Goal: Transaction & Acquisition: Purchase product/service

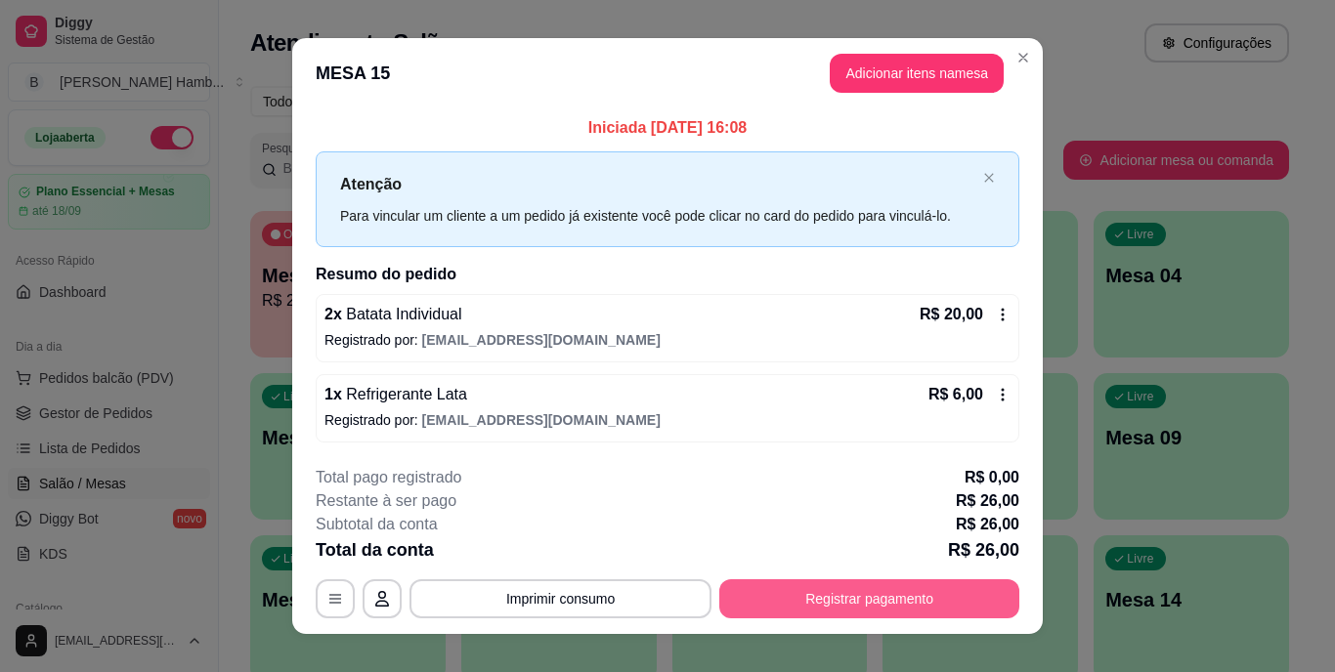
scroll to position [187, 0]
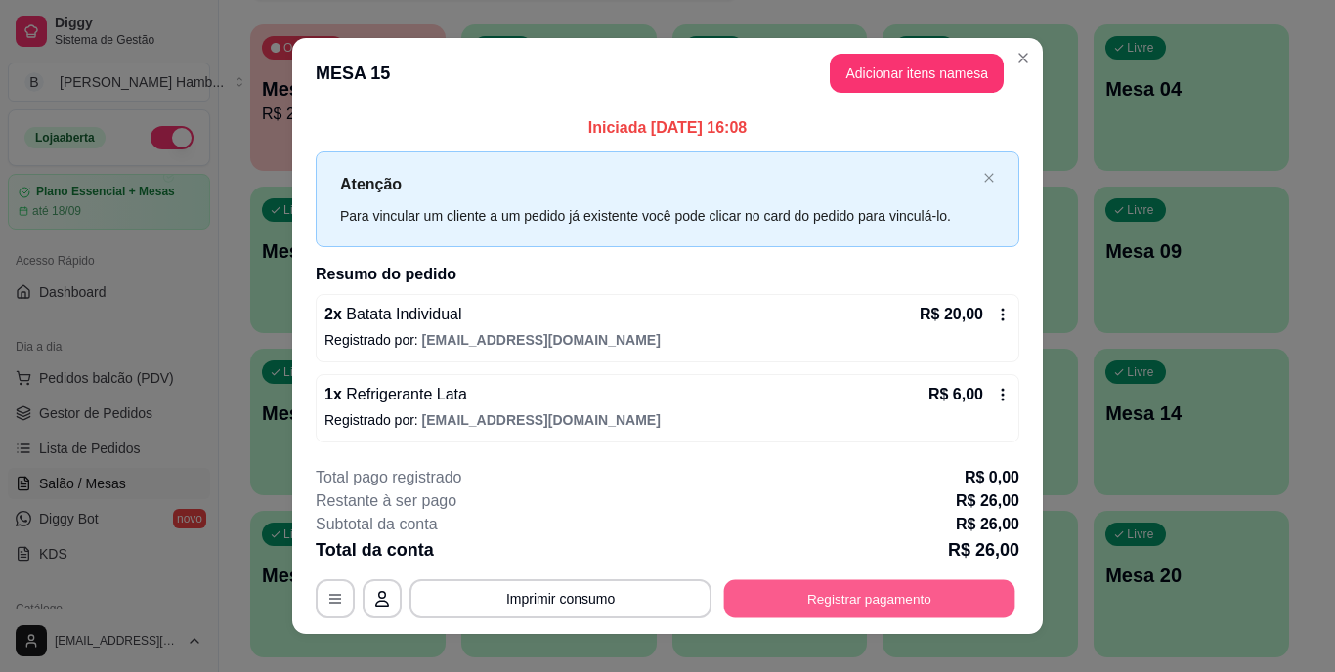
click at [844, 596] on button "Registrar pagamento" at bounding box center [869, 598] width 291 height 38
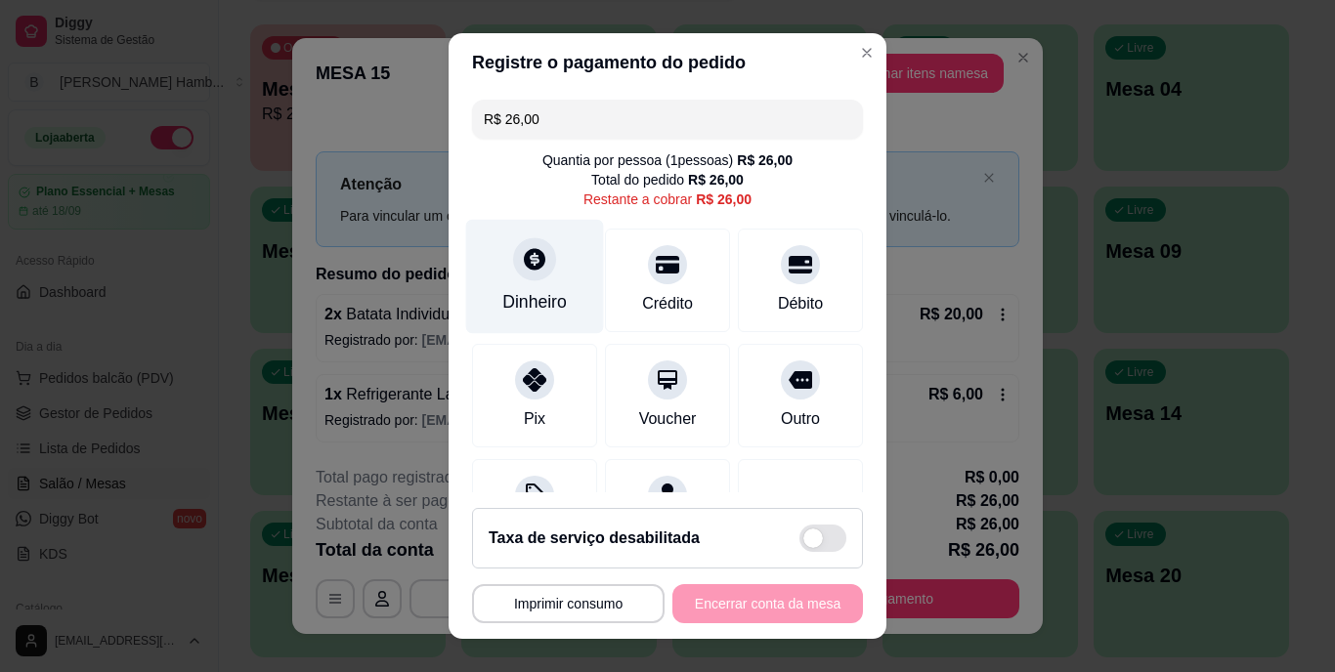
click at [513, 244] on div at bounding box center [534, 259] width 43 height 43
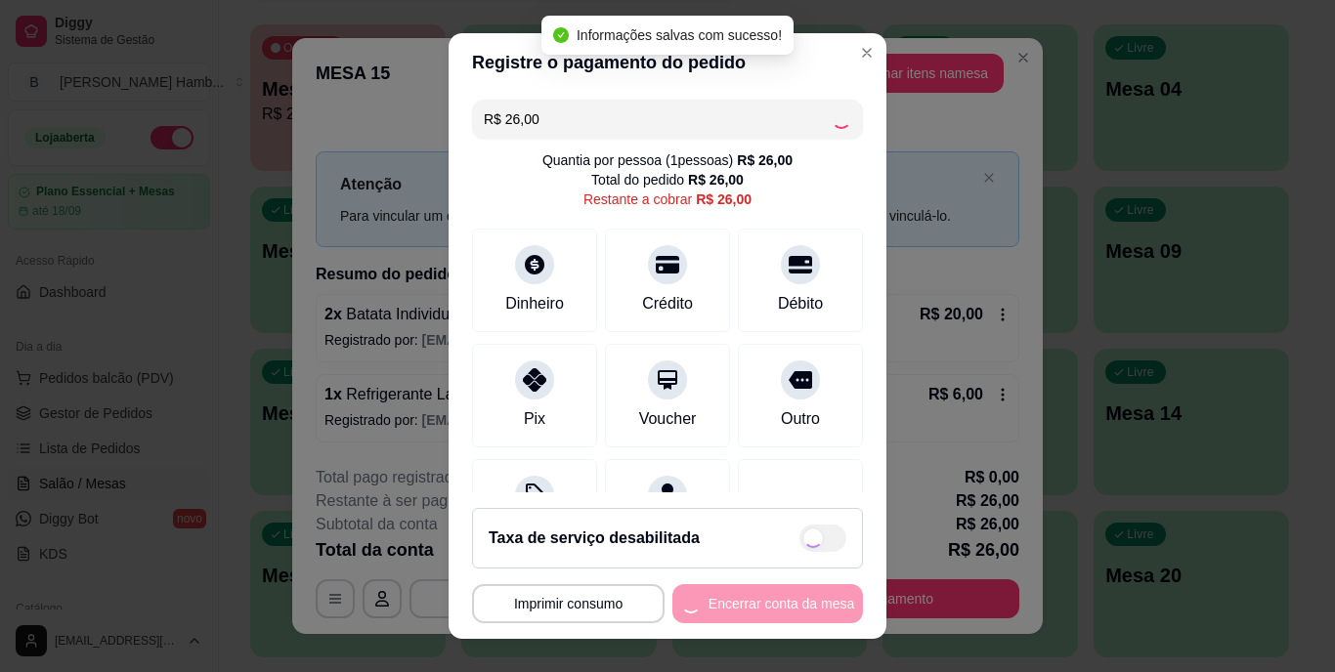
type input "R$ 0,00"
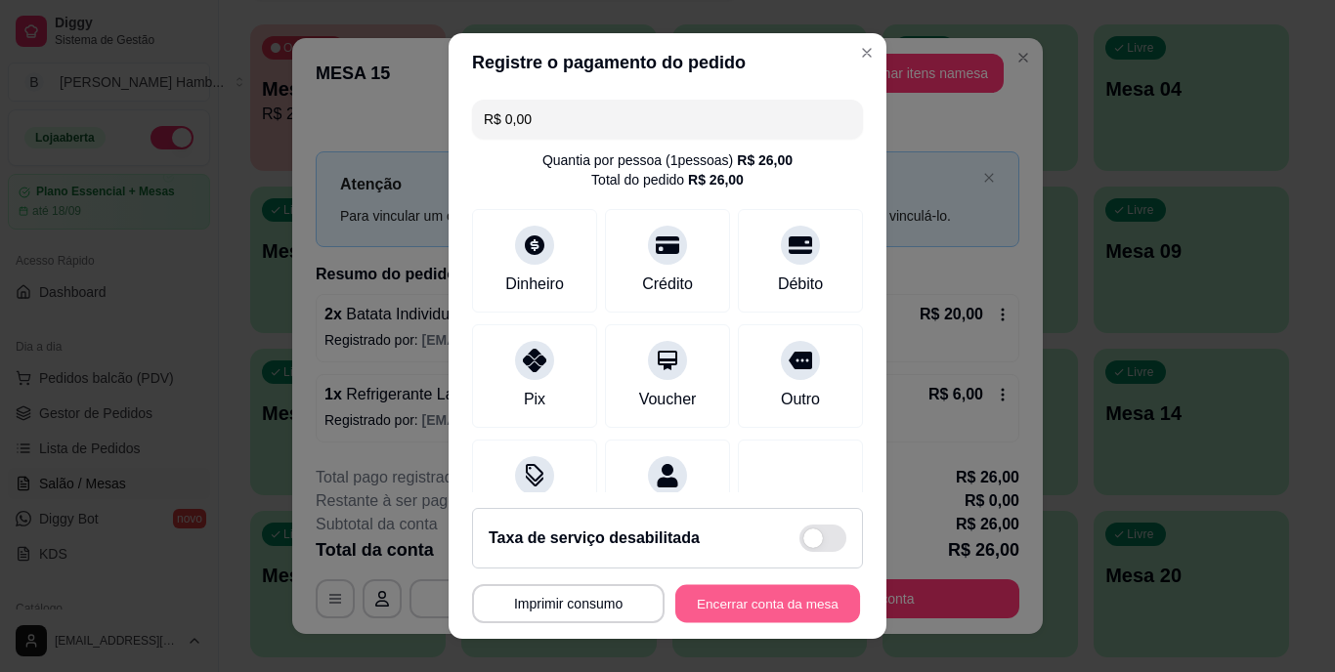
click at [710, 608] on button "Encerrar conta da mesa" at bounding box center [767, 603] width 185 height 38
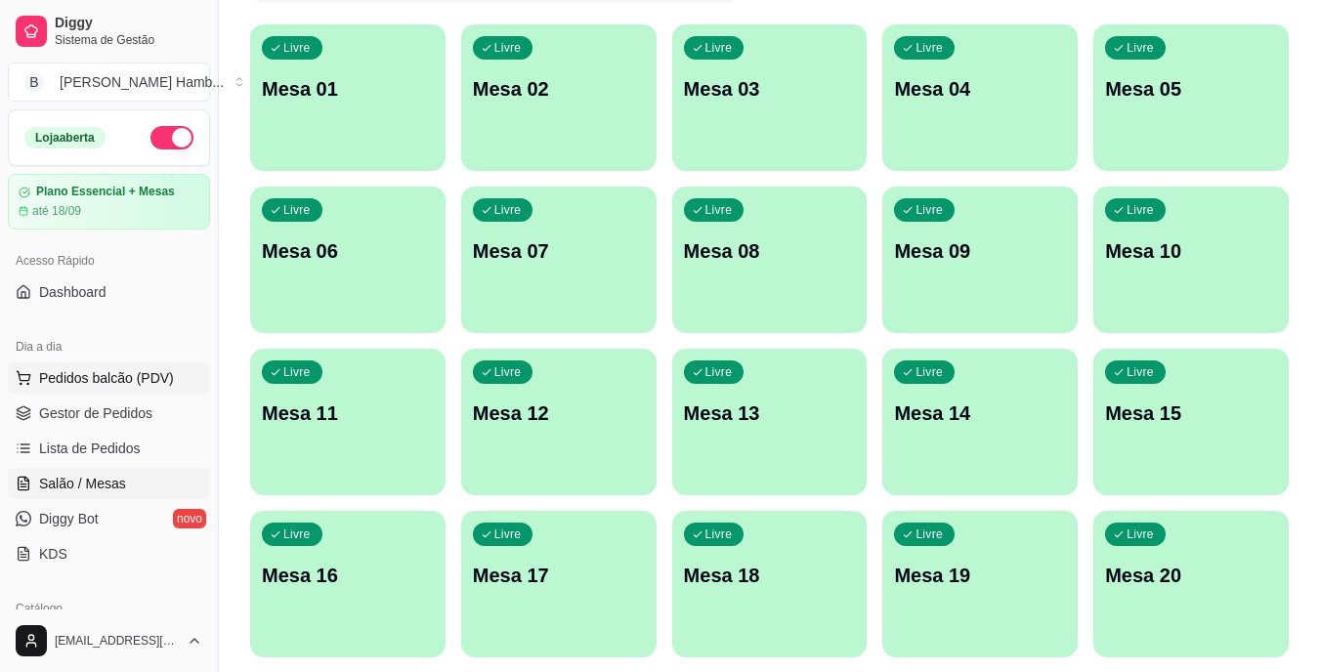
click at [150, 374] on span "Pedidos balcão (PDV)" at bounding box center [106, 378] width 135 height 20
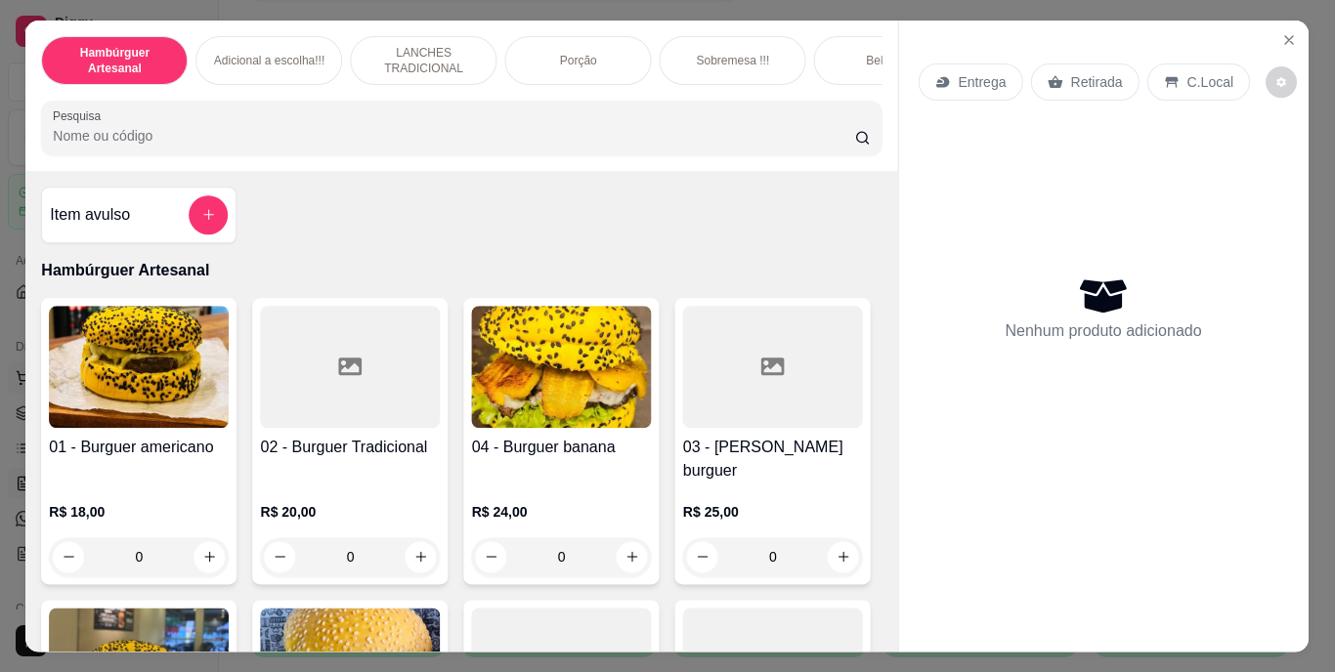
click at [150, 374] on img at bounding box center [140, 367] width 180 height 122
click at [387, 270] on p "Hambúrguer Artesanal" at bounding box center [461, 270] width 839 height 23
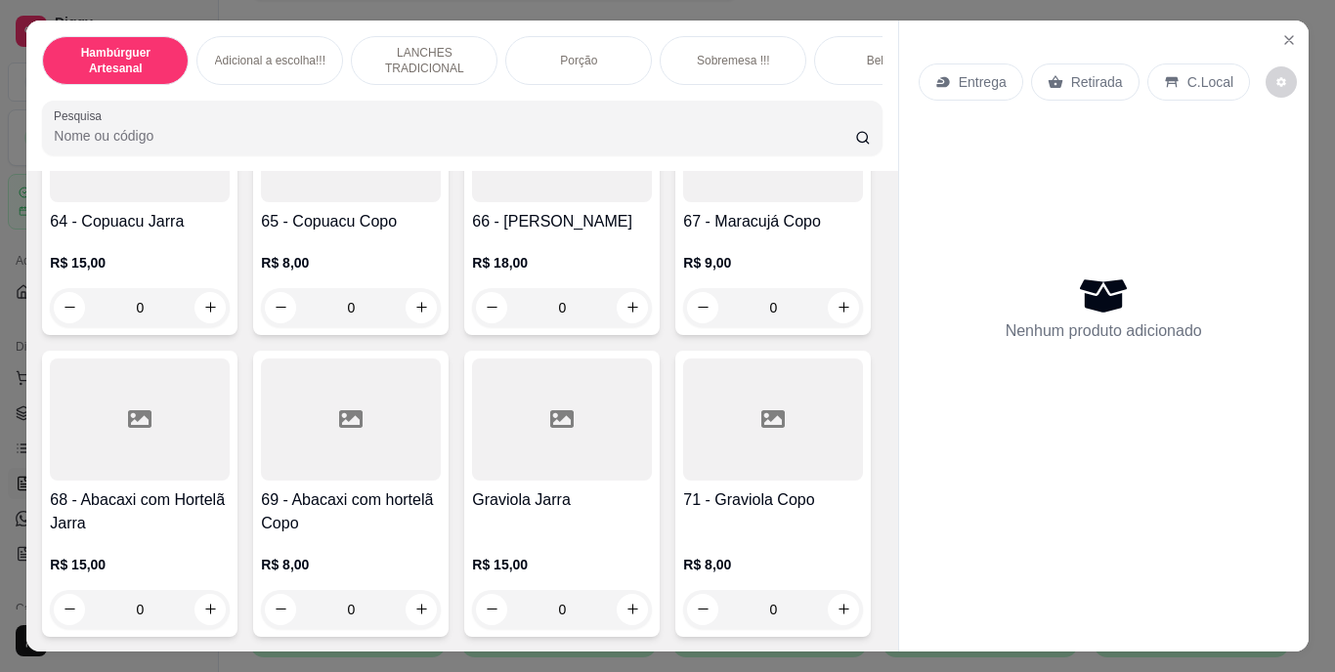
scroll to position [8104, 0]
click at [203, 36] on icon "increase-product-quantity" at bounding box center [210, 28] width 15 height 15
type input "1"
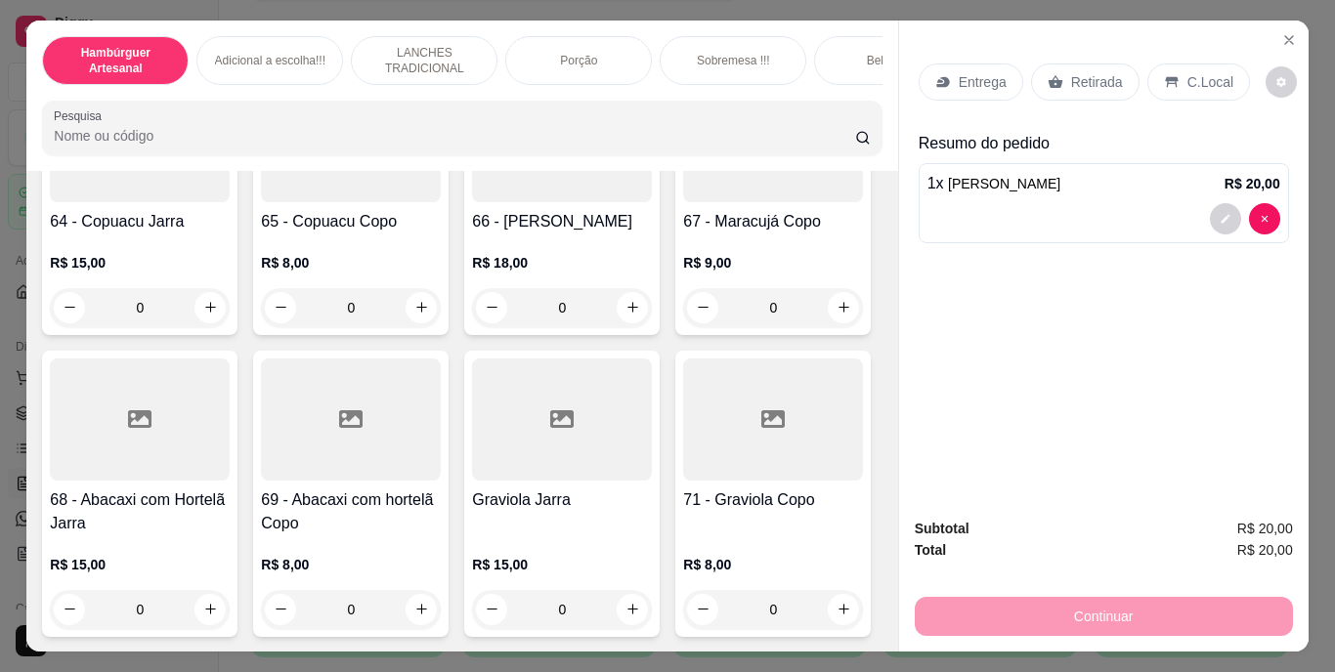
scroll to position [8105, 0]
click at [1063, 86] on div "Retirada" at bounding box center [1085, 82] width 108 height 37
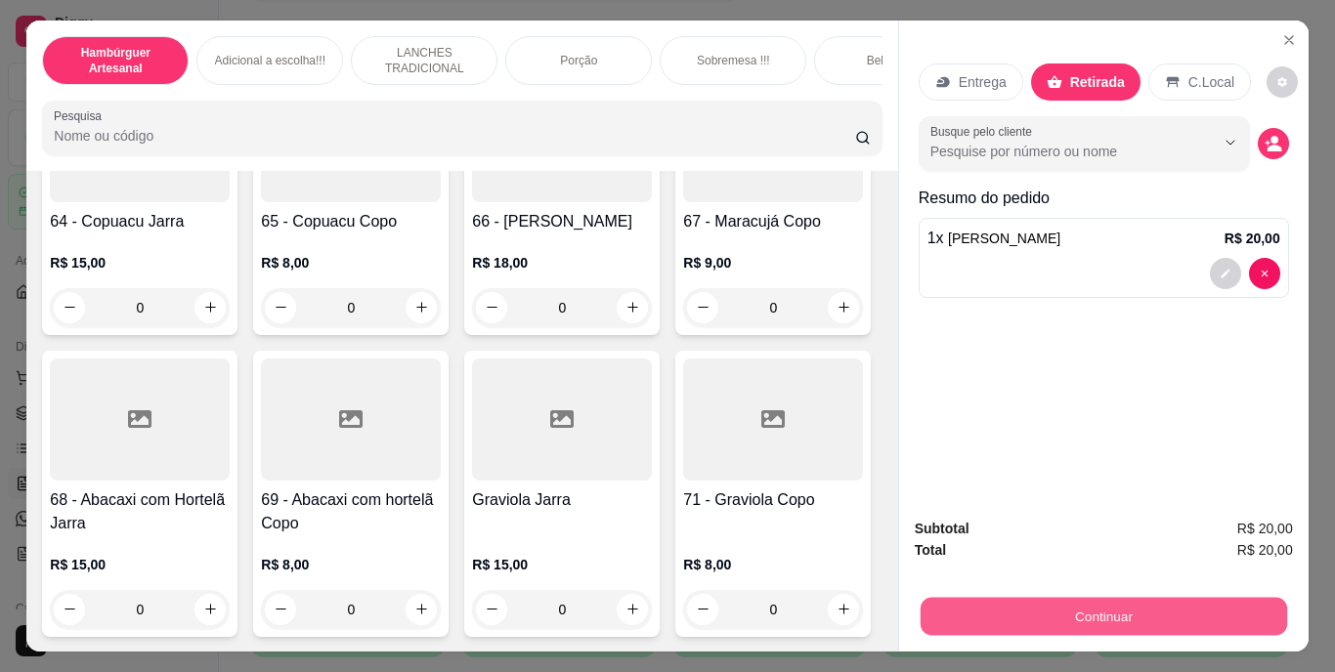
click at [1038, 602] on button "Continuar" at bounding box center [1102, 617] width 366 height 38
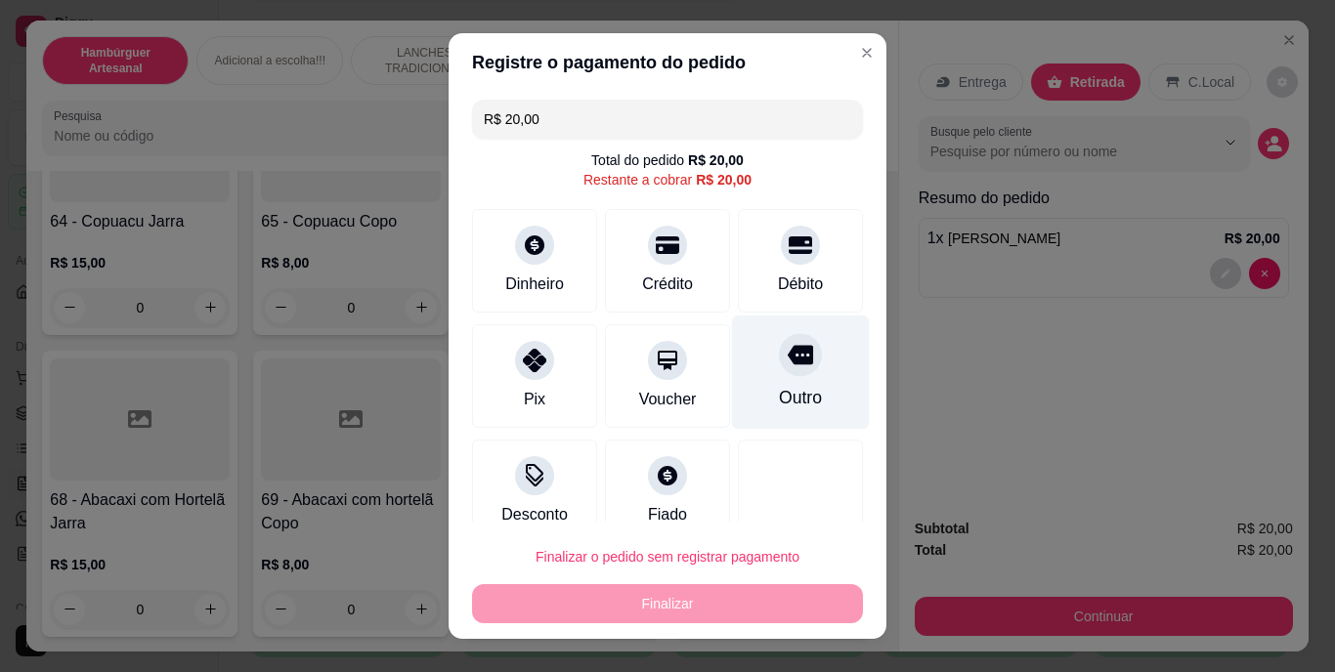
click at [779, 392] on div "Outro" at bounding box center [800, 398] width 43 height 25
type input "R$ 0,00"
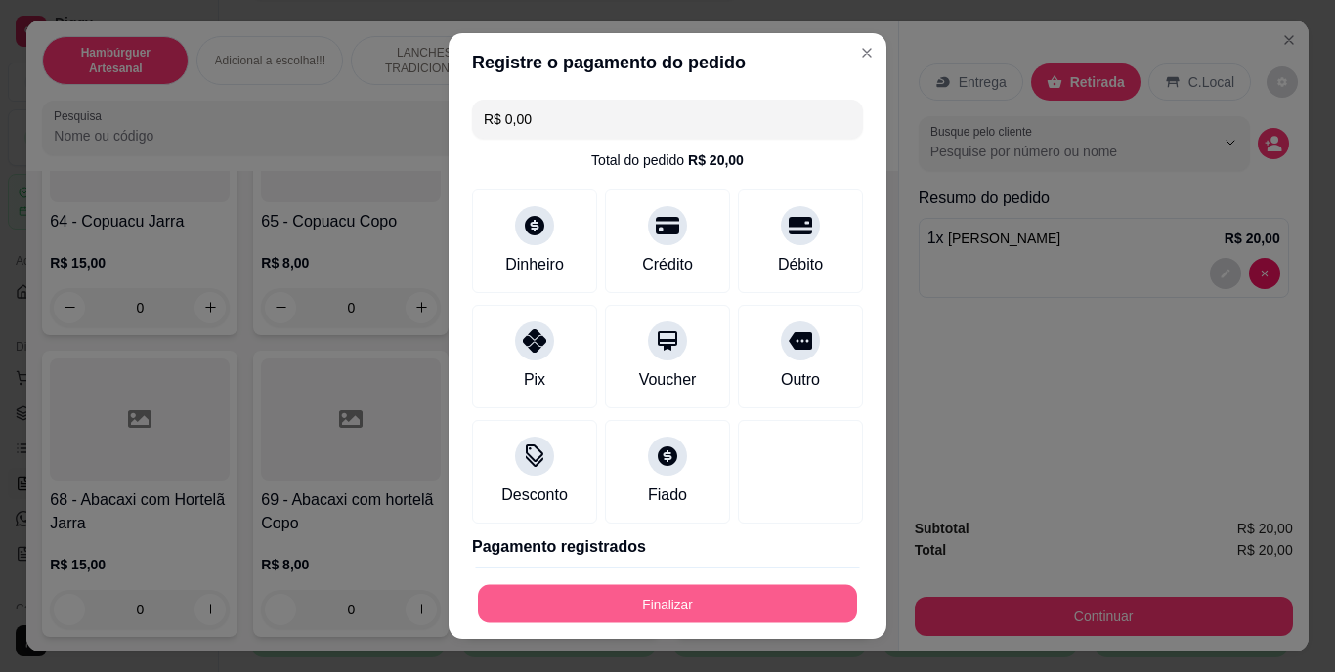
click at [693, 604] on button "Finalizar" at bounding box center [667, 603] width 379 height 38
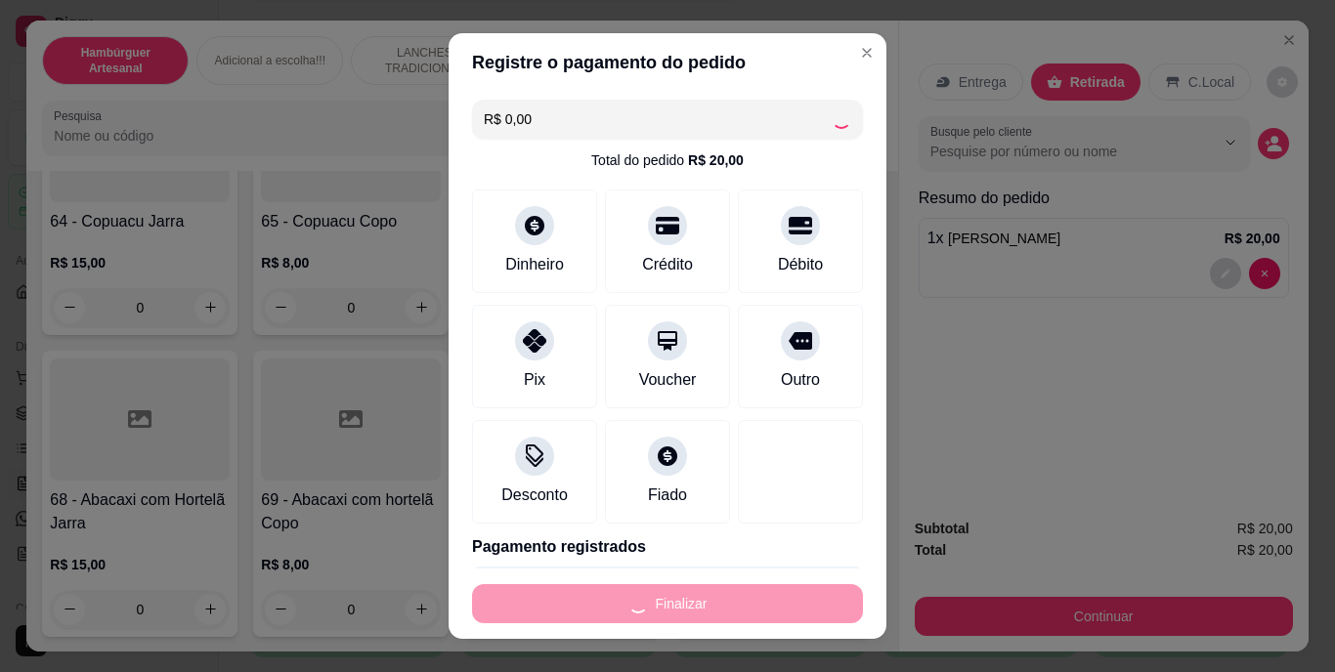
type input "0"
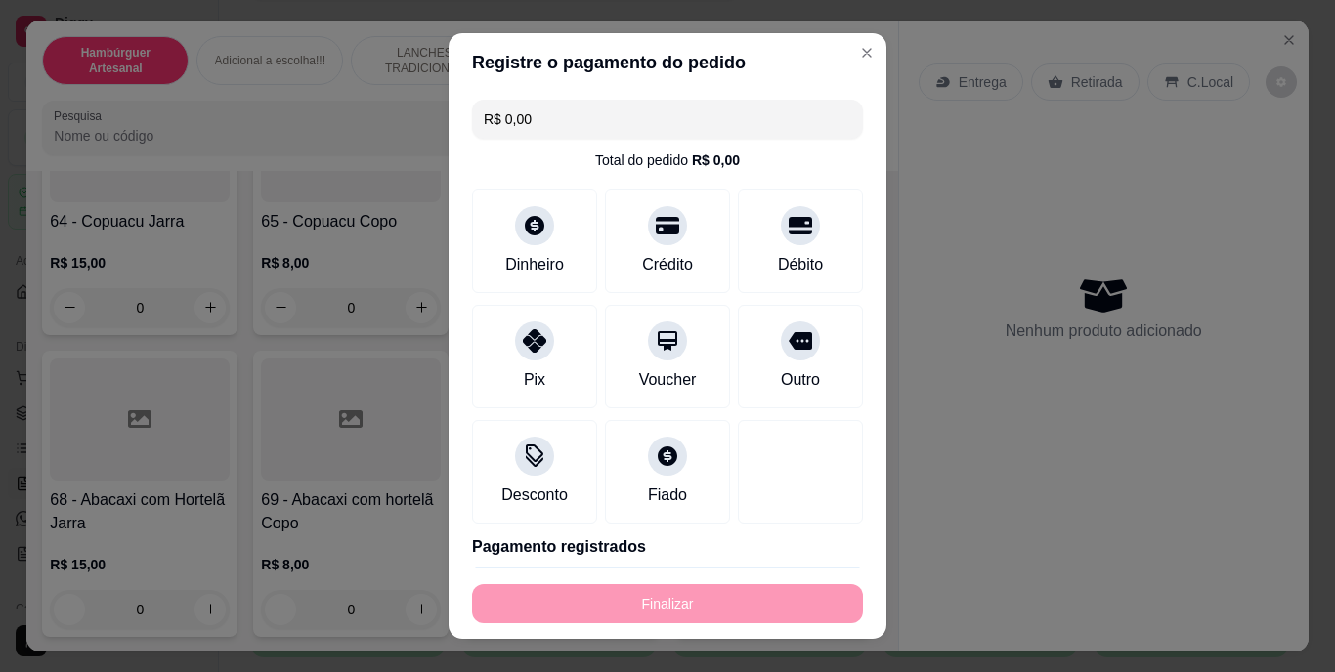
type input "-R$ 20,00"
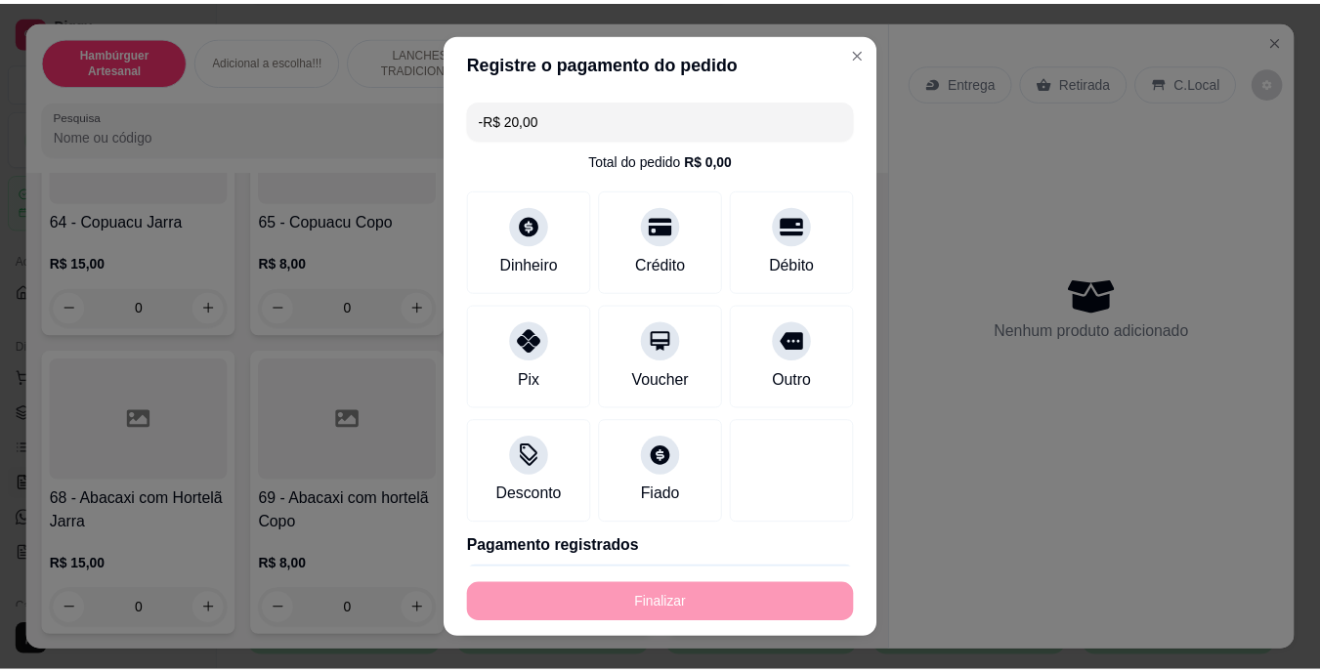
scroll to position [8104, 0]
